Goal: Communication & Community: Ask a question

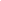
click at [0, 0] on html at bounding box center [0, 0] width 0 height 0
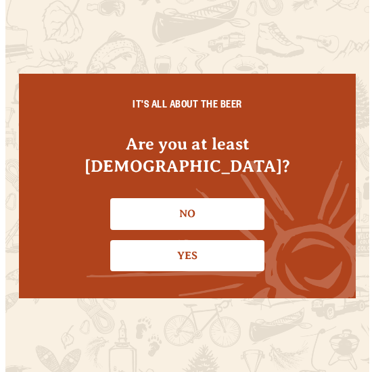
scroll to position [68, 0]
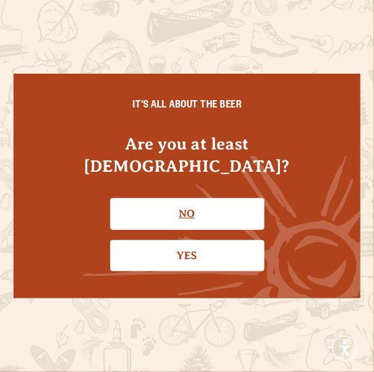
click at [209, 208] on link "No" at bounding box center [187, 213] width 154 height 31
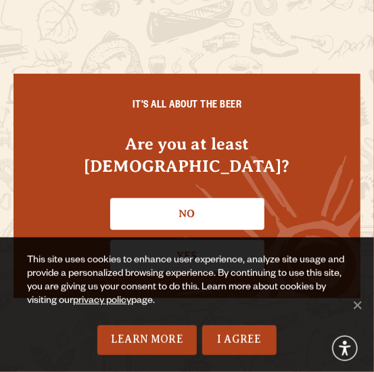
click at [191, 239] on div "This site uses cookies to enhance user experience, analyze site usage and provi…" at bounding box center [187, 304] width 374 height 135
click at [215, 240] on link "Yes" at bounding box center [187, 255] width 154 height 31
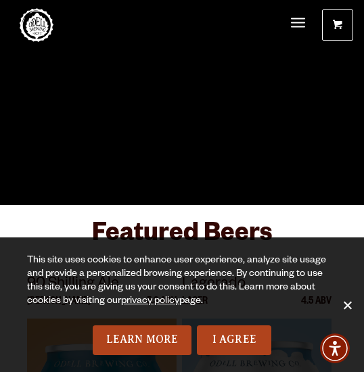
click at [349, 307] on span "Cookie Notice" at bounding box center [347, 305] width 14 height 14
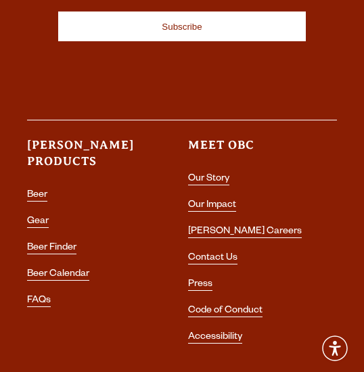
scroll to position [5610, 0]
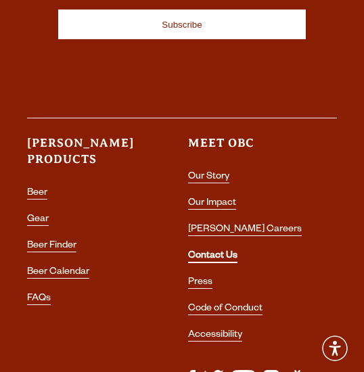
click at [207, 251] on link "Contact Us" at bounding box center [212, 257] width 49 height 12
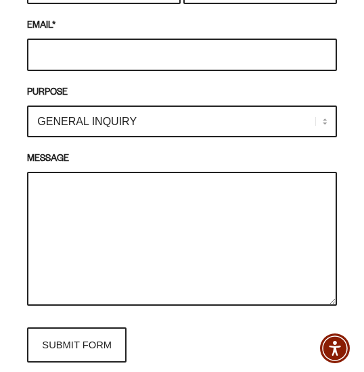
scroll to position [1757, 0]
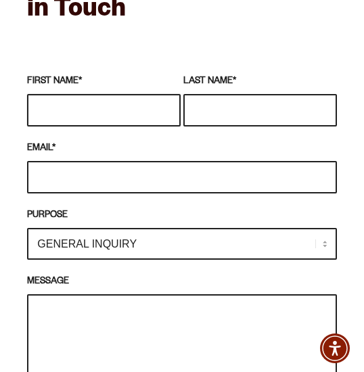
click at [131, 126] on input "FIRST NAME *" at bounding box center [103, 110] width 153 height 32
type input "Anna"
type input "Lombardi"
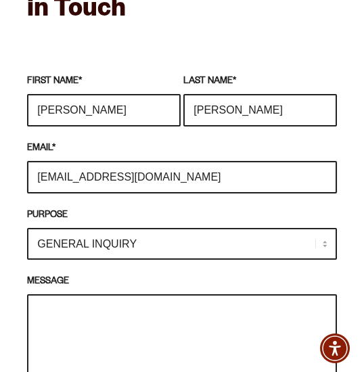
drag, startPoint x: 193, startPoint y: 234, endPoint x: 59, endPoint y: 233, distance: 133.8
click at [59, 193] on input "annalombardi522@gmail.com" at bounding box center [181, 177] width 309 height 32
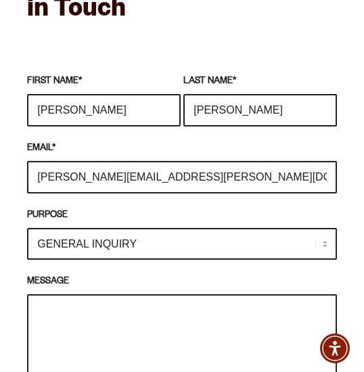
type input "anna.lombardi@state.co.us"
click at [93, 260] on select "GENERAL INQUIRY TAPROOM / BREWERY WINERY BOOK A TOUR MEDIA INQUIRY GEAR SHOP OD…" at bounding box center [181, 244] width 309 height 32
click at [27, 260] on select "GENERAL INQUIRY TAPROOM / BREWERY WINERY BOOK A TOUR MEDIA INQUIRY GEAR SHOP OD…" at bounding box center [181, 244] width 309 height 32
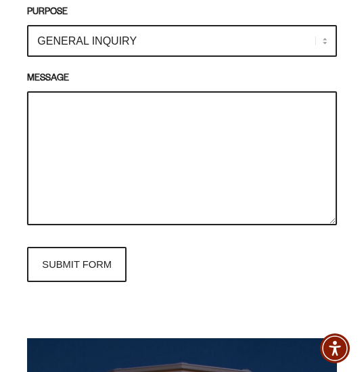
click at [107, 164] on textarea "MESSAGE" at bounding box center [181, 158] width 309 height 134
paste textarea "Hi! I’m reaching out on behalf of the Colorado Governor’s Office as we prepare …"
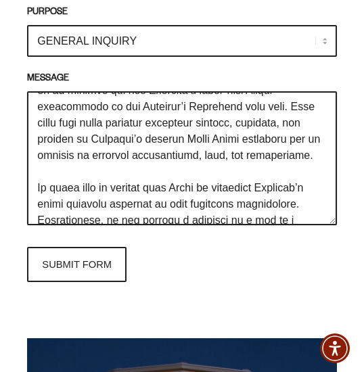
scroll to position [135, 0]
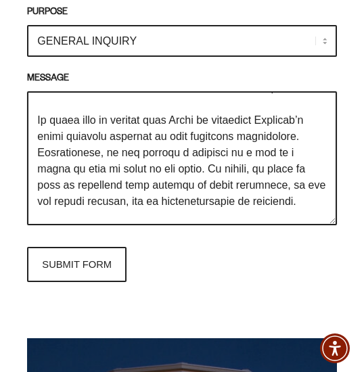
drag, startPoint x: 210, startPoint y: 185, endPoint x: 184, endPoint y: 189, distance: 26.0
click at [185, 190] on textarea "MESSAGE" at bounding box center [181, 158] width 309 height 134
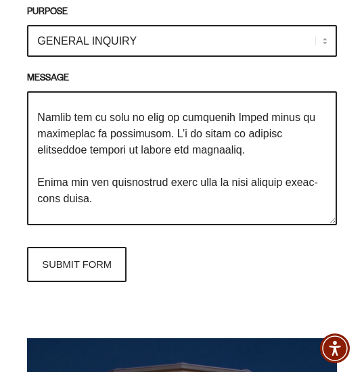
scroll to position [338, 0]
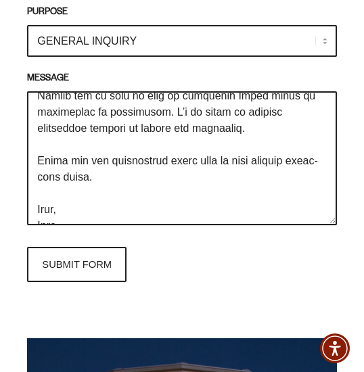
drag, startPoint x: 250, startPoint y: 178, endPoint x: 221, endPoint y: 178, distance: 29.1
click at [221, 178] on textarea "MESSAGE" at bounding box center [181, 158] width 309 height 134
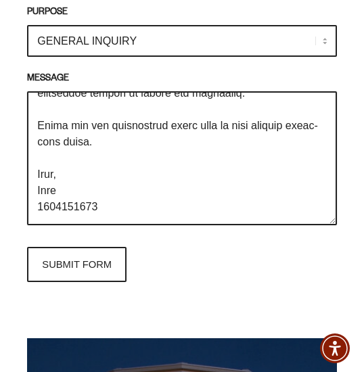
scroll to position [270, 0]
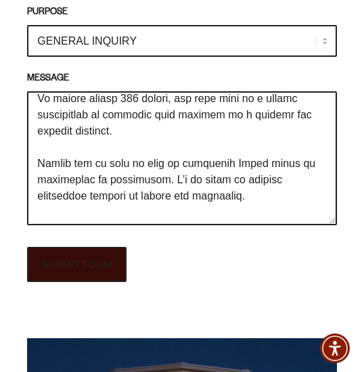
type textarea "Hi! I’m reaching out on behalf of the Colorado Governor’s Office as we prepare …"
click at [87, 282] on input "SUBMIT FORM" at bounding box center [76, 264] width 99 height 35
type input "Sending"
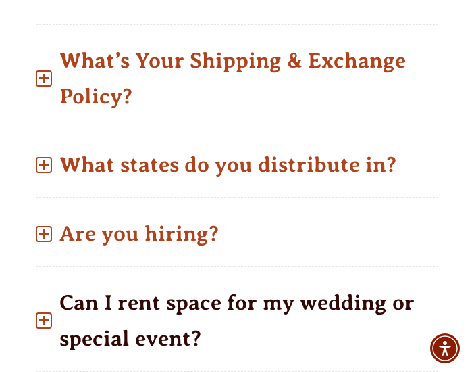
scroll to position [1118, 0]
